Goal: Check status: Check status

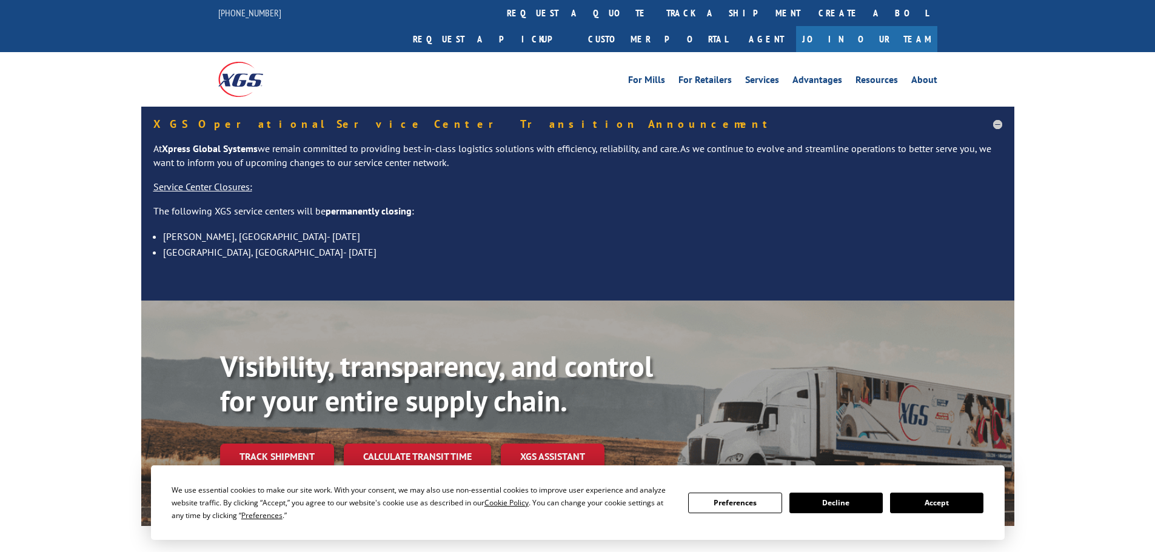
click at [942, 504] on button "Accept" at bounding box center [936, 503] width 93 height 21
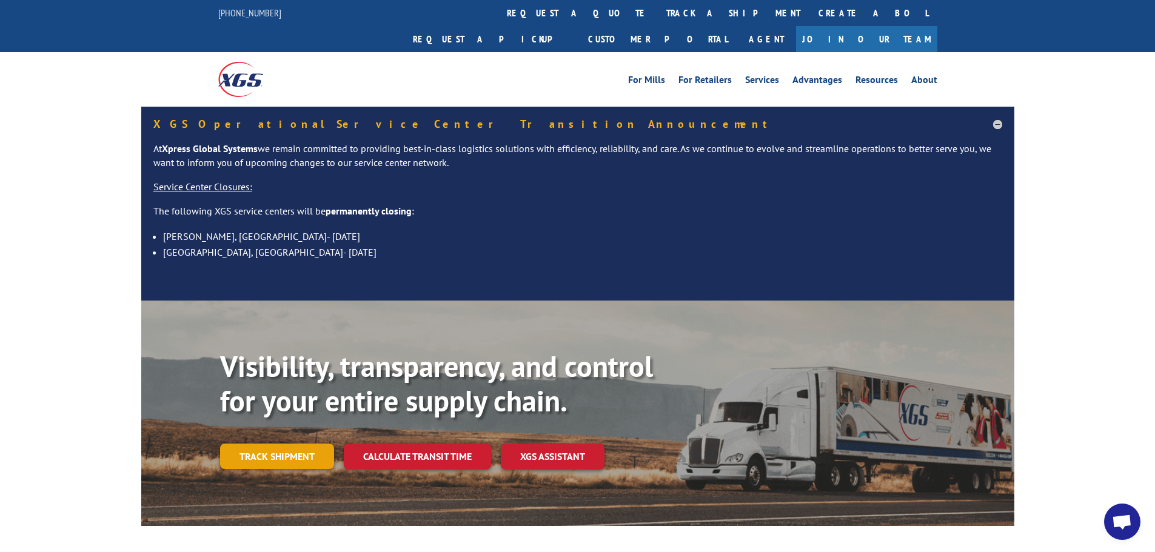
click at [300, 444] on link "Track shipment" at bounding box center [277, 456] width 114 height 25
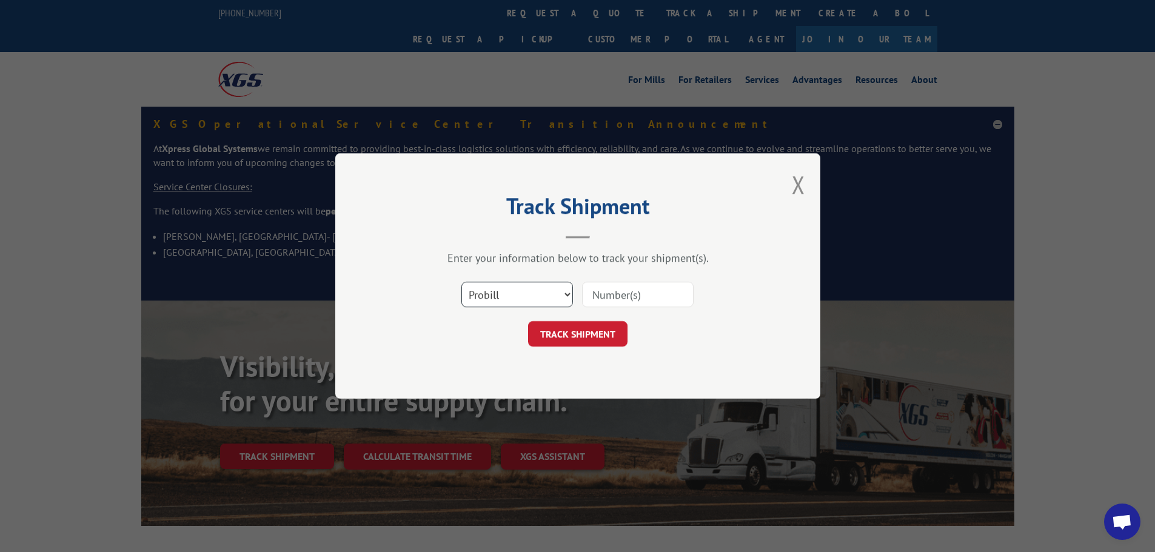
click at [488, 298] on select "Select category... Probill BOL PO" at bounding box center [517, 294] width 112 height 25
select select "bol"
click at [461, 282] on select "Select category... Probill BOL PO" at bounding box center [517, 294] width 112 height 25
paste input "5996875"
type input "5996875"
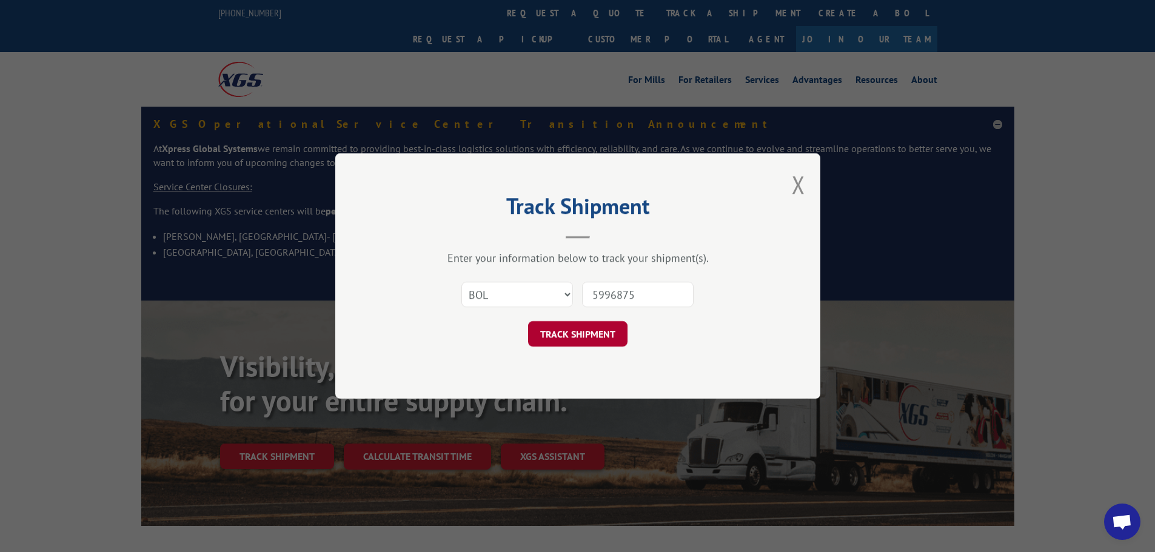
click at [585, 333] on button "TRACK SHIPMENT" at bounding box center [577, 333] width 99 height 25
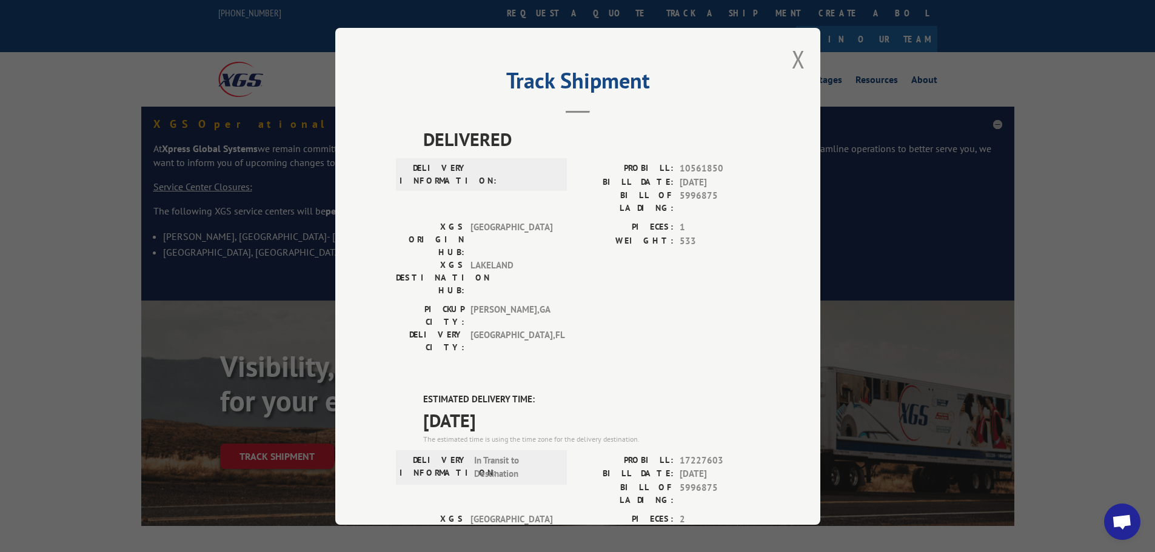
scroll to position [61, 0]
